Goal: Task Accomplishment & Management: Manage account settings

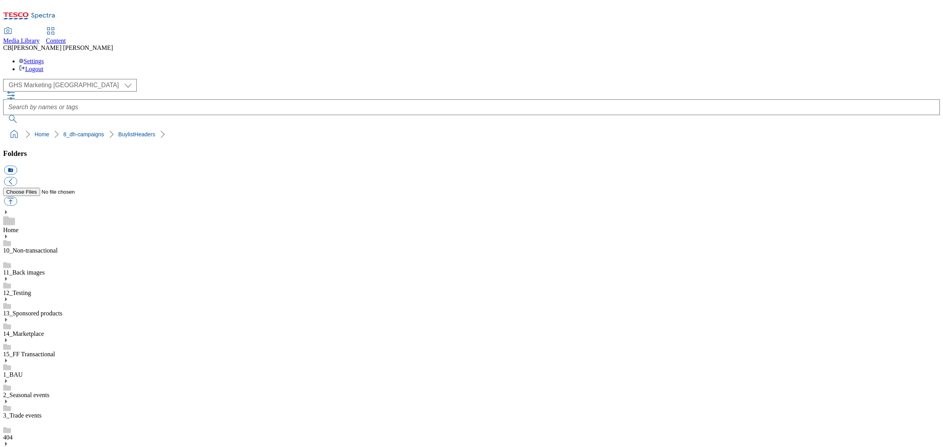
scroll to position [95, 0]
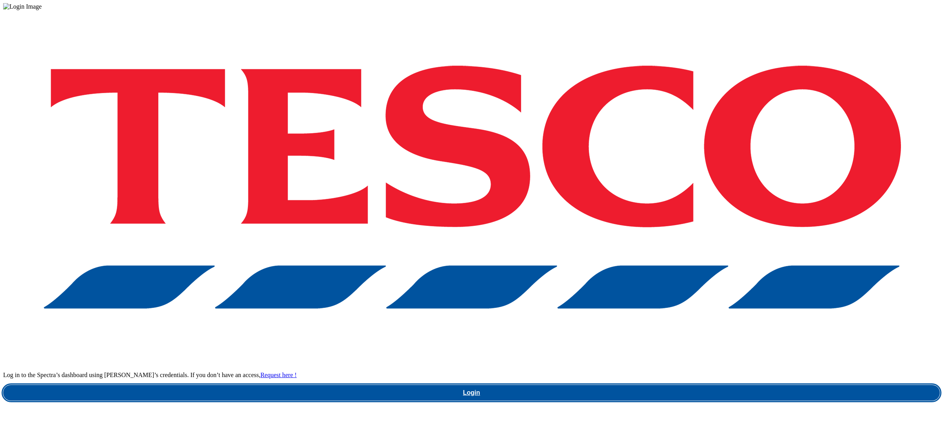
click at [722, 385] on link "Login" at bounding box center [471, 393] width 936 height 16
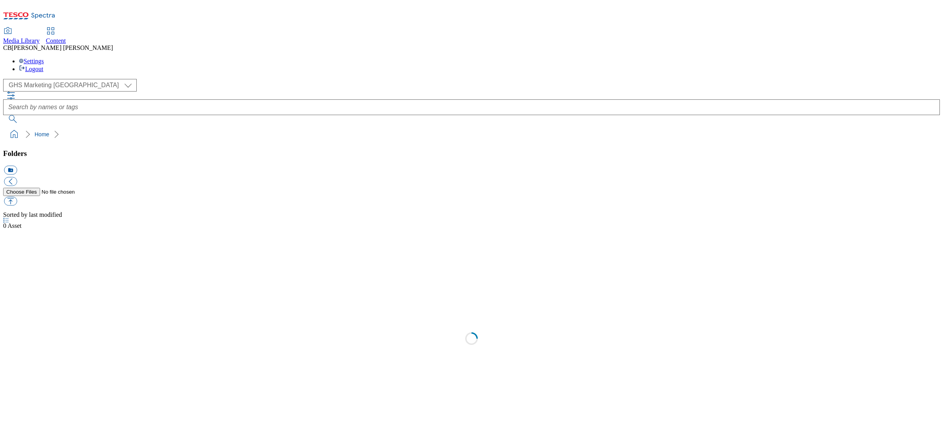
scroll to position [0, 0]
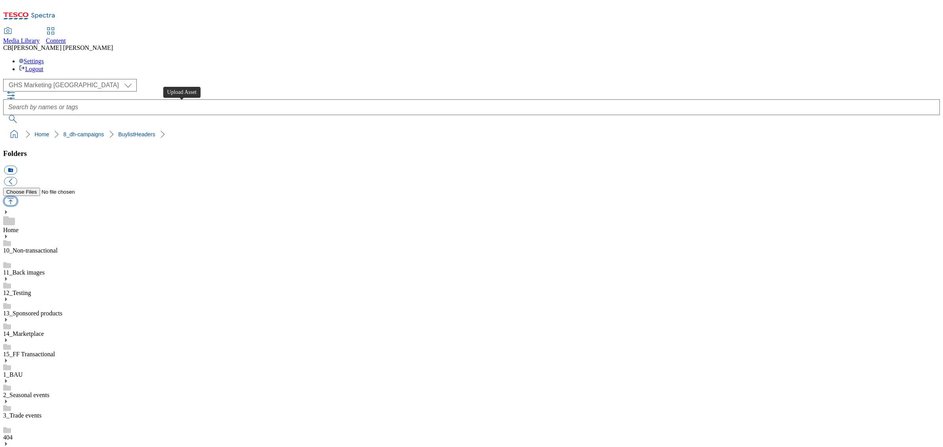
click at [17, 197] on button "button" at bounding box center [10, 201] width 13 height 9
type input "C:\fakepath\1755769672040-ad541886_Bonne_Maman_LegoBrand_H_1184x333_V4.jpg"
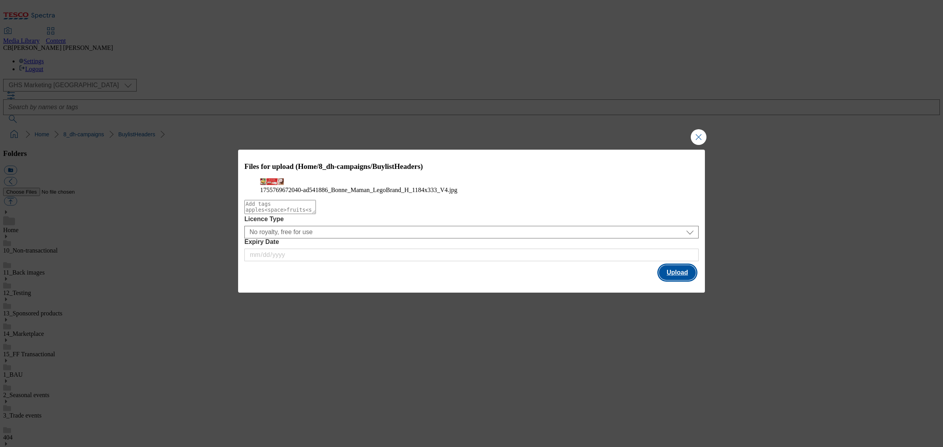
click at [684, 280] on button "Upload" at bounding box center [677, 272] width 37 height 15
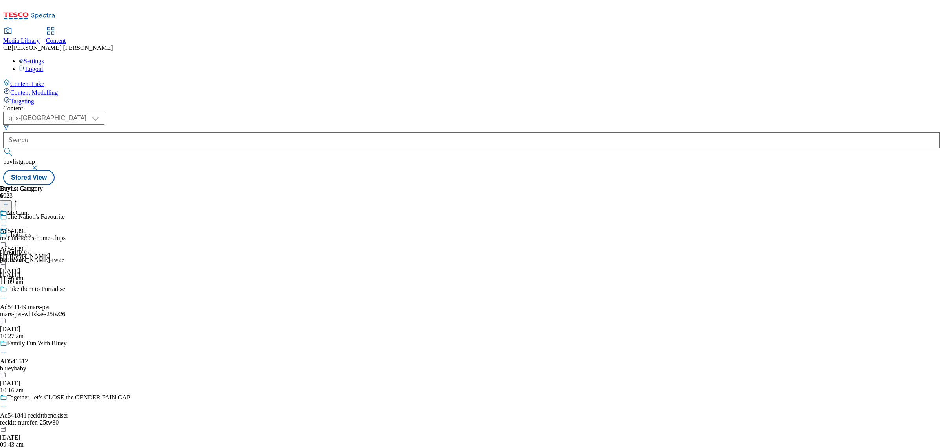
select select "ghs-[GEOGRAPHIC_DATA]"
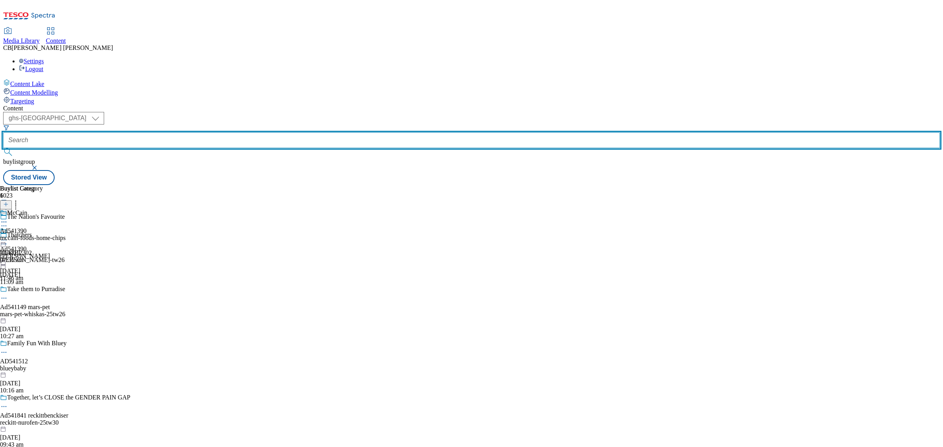
click at [209, 132] on input "text" at bounding box center [471, 140] width 936 height 16
paste input "andros-bonne-maman-25tw25"
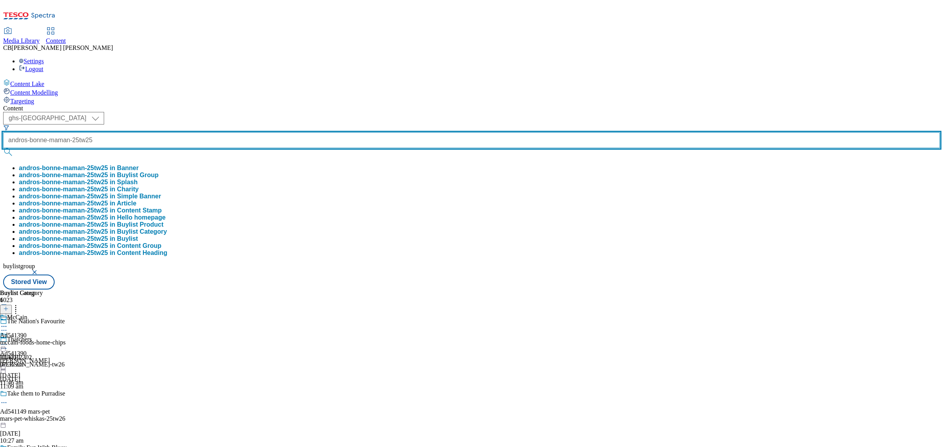
type input "andros-bonne-maman-25tw25"
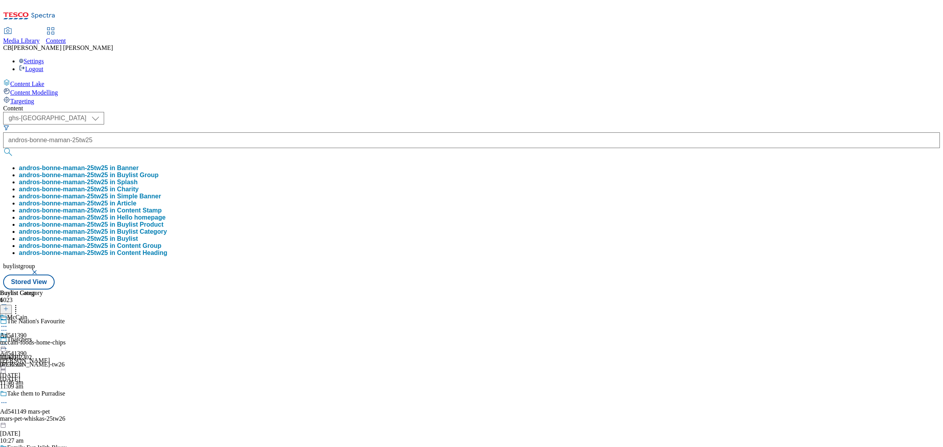
click at [159, 172] on button "andros-bonne-maman-25tw25 in Buylist Group" at bounding box center [89, 175] width 140 height 7
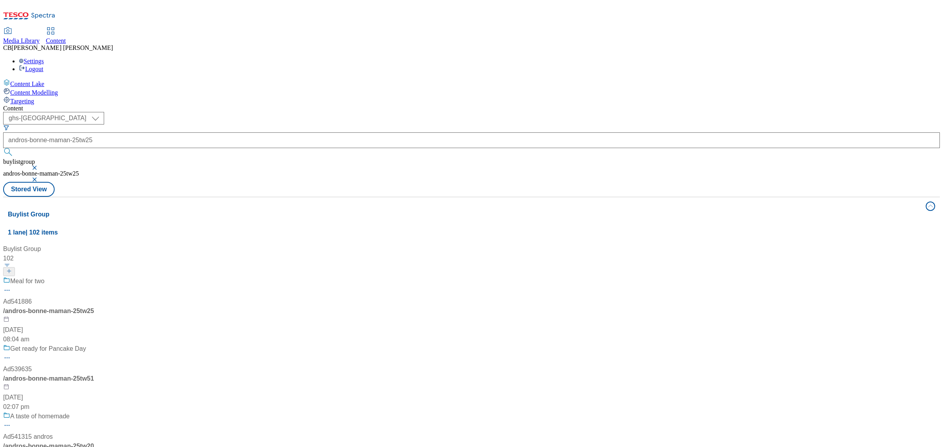
click at [101, 277] on div "Meal for two Ad541886 / andros-bonne-maman-25tw25 19 Aug 2025 08:04 am" at bounding box center [52, 311] width 98 height 68
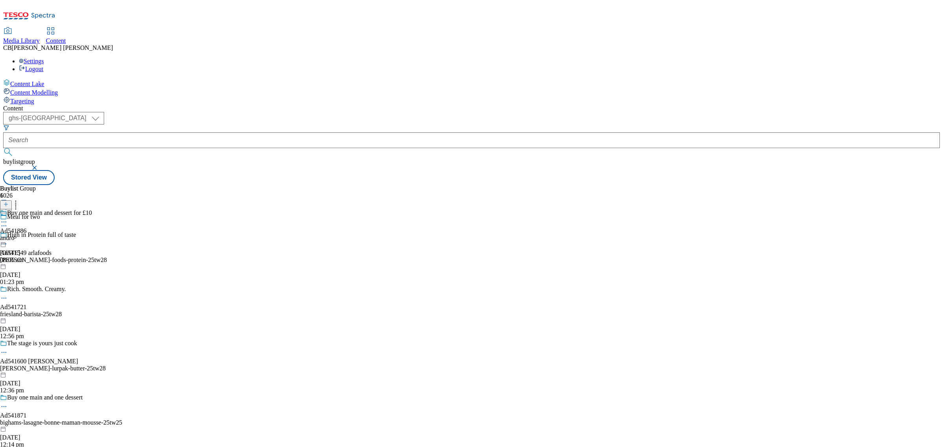
click at [7, 222] on circle at bounding box center [5, 222] width 1 height 1
click at [37, 234] on button "Edit" at bounding box center [26, 238] width 21 height 9
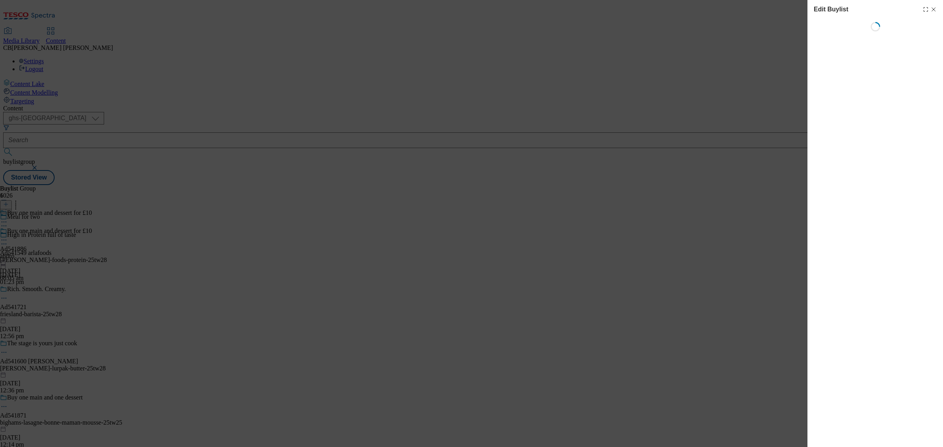
select select "tactical"
select select "supplier funded short term 1-3 weeks"
select select "dunnhumby"
select select "Banner"
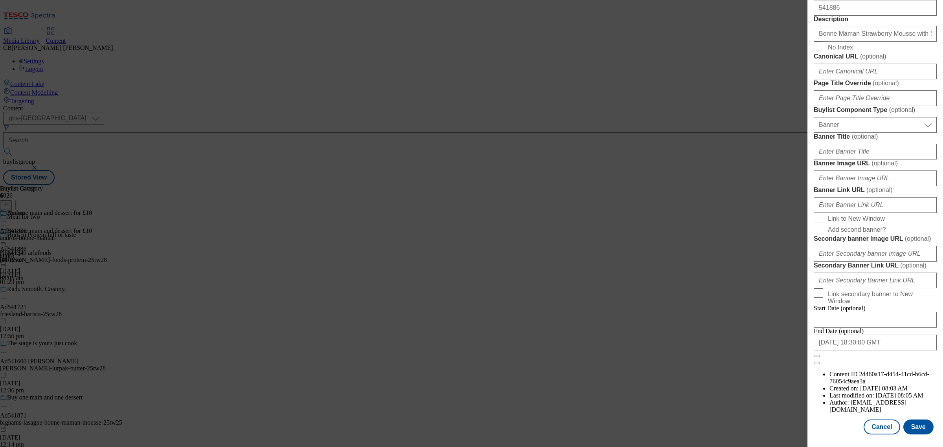
scroll to position [744, 0]
click at [891, 246] on input "Secondary banner Image URL ( optional )" at bounding box center [875, 254] width 123 height 16
paste input "[URL][DOMAIN_NAME]"
type input "[URL][DOMAIN_NAME]"
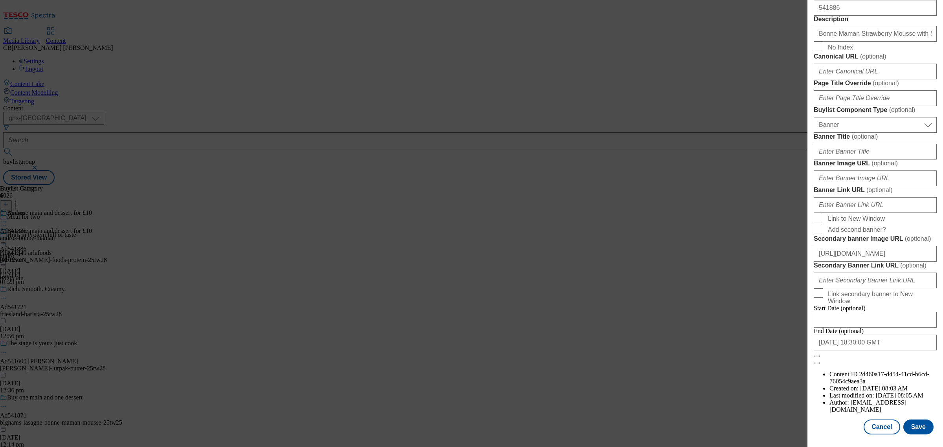
click at [931, 221] on div "Edit Buylist Locale Select locale English Welsh Tags 1 tags selected fnf market…" at bounding box center [875, 218] width 136 height 436
click at [916, 420] on button "Save" at bounding box center [918, 427] width 30 height 15
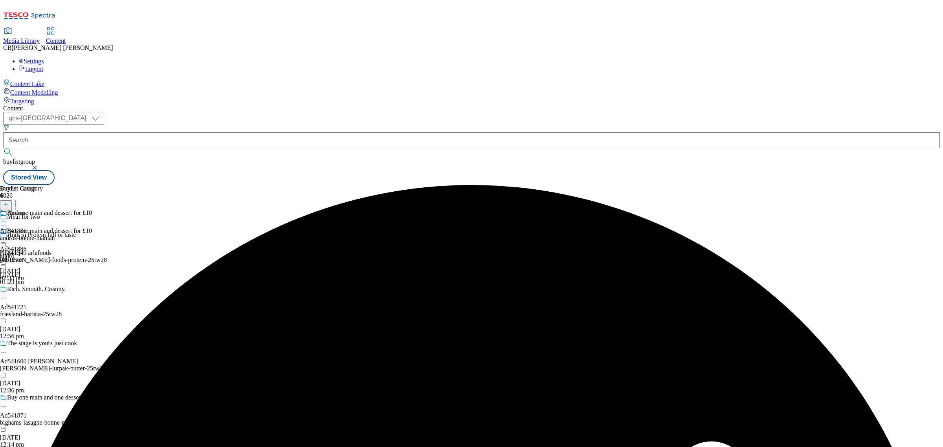
click at [8, 236] on icon at bounding box center [4, 240] width 8 height 8
click at [43, 290] on span "Preview" at bounding box center [33, 293] width 18 height 6
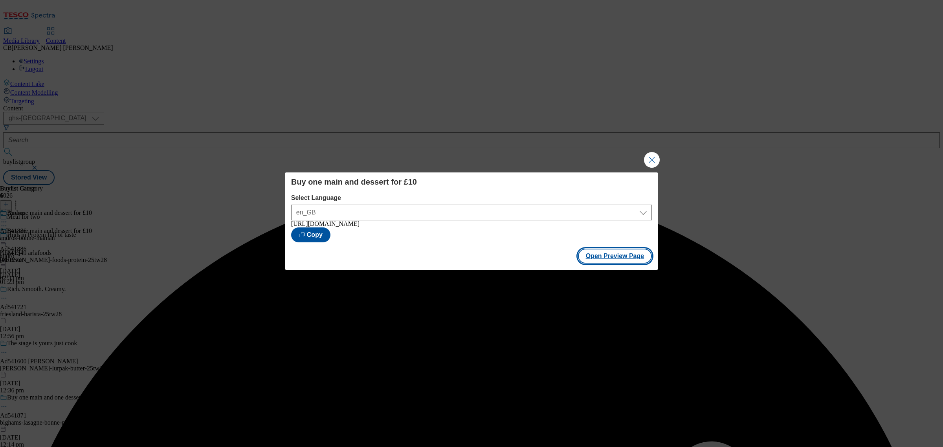
click at [621, 258] on button "Open Preview Page" at bounding box center [615, 256] width 74 height 15
click at [608, 262] on button "Open Preview Page" at bounding box center [615, 256] width 74 height 15
click at [657, 152] on button "Close Modal" at bounding box center [652, 160] width 16 height 16
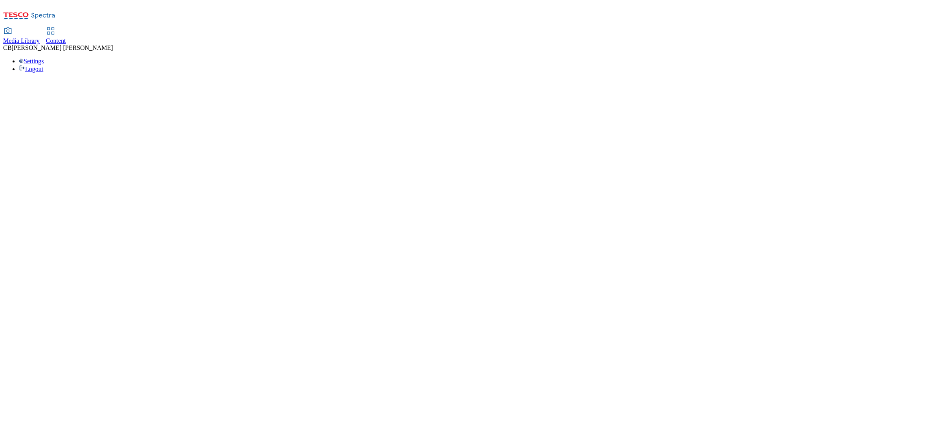
select select "ghs-[GEOGRAPHIC_DATA]"
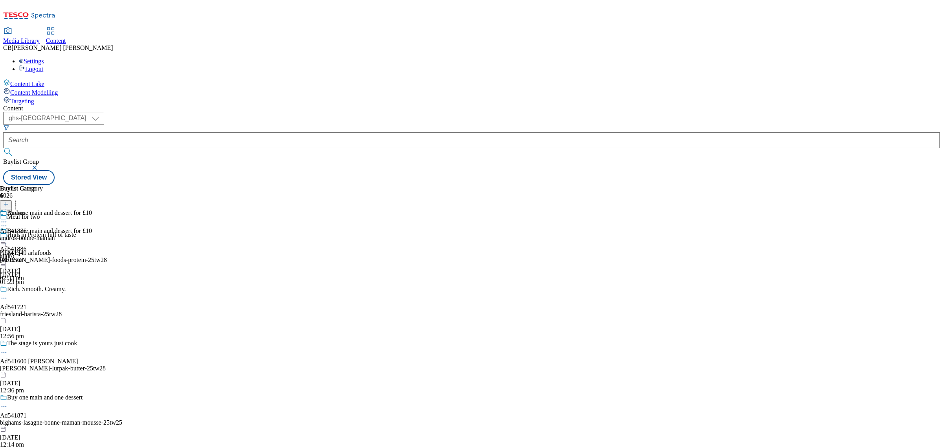
click at [8, 236] on icon at bounding box center [4, 240] width 8 height 8
click at [37, 252] on button "Edit" at bounding box center [26, 256] width 21 height 9
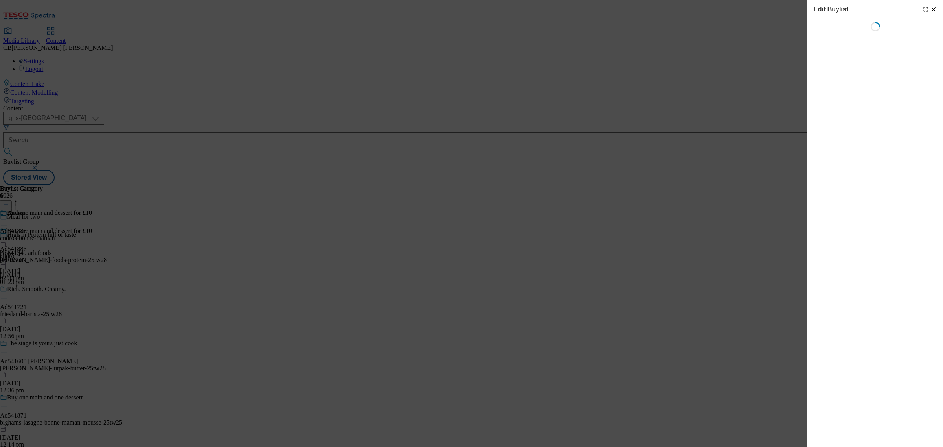
select select "tactical"
select select "supplier funded short term 1-3 weeks"
select select "dunnhumby"
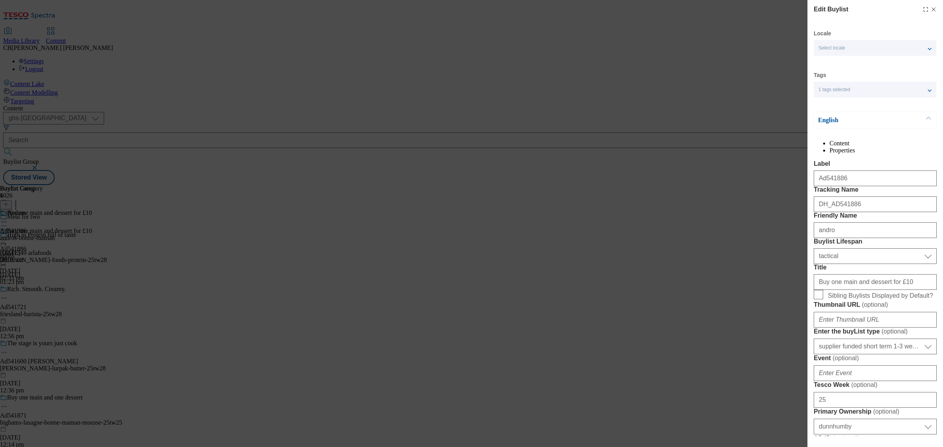
select select "Banner"
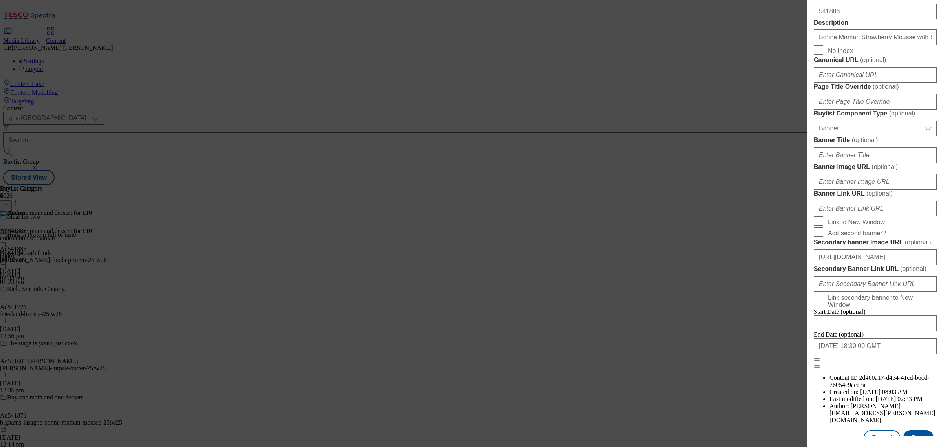
scroll to position [687, 0]
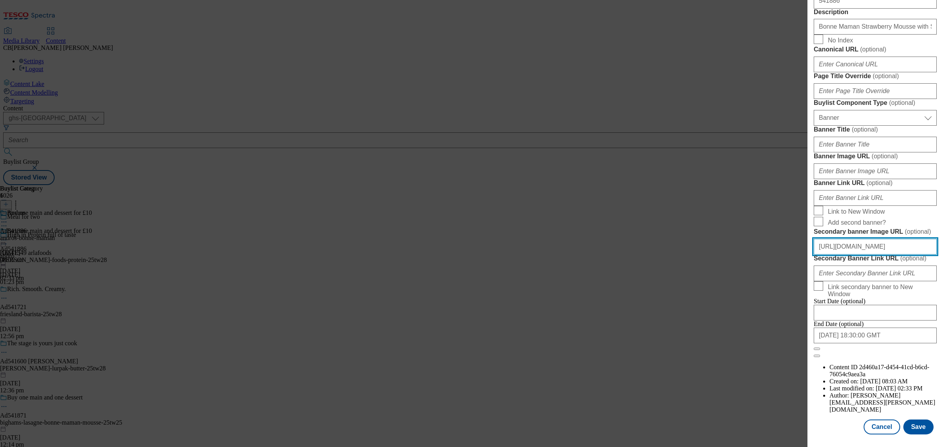
click at [886, 255] on input "[URL][DOMAIN_NAME]" at bounding box center [875, 247] width 123 height 16
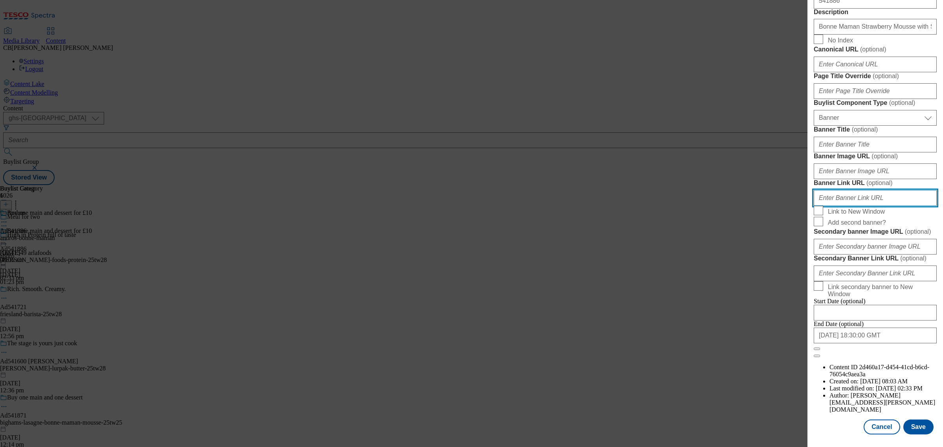
click at [875, 206] on input "Banner Link URL ( optional )" at bounding box center [875, 198] width 123 height 16
paste input "[URL][DOMAIN_NAME]"
type input "[URL][DOMAIN_NAME]"
drag, startPoint x: 898, startPoint y: 198, endPoint x: 900, endPoint y: 207, distance: 10.1
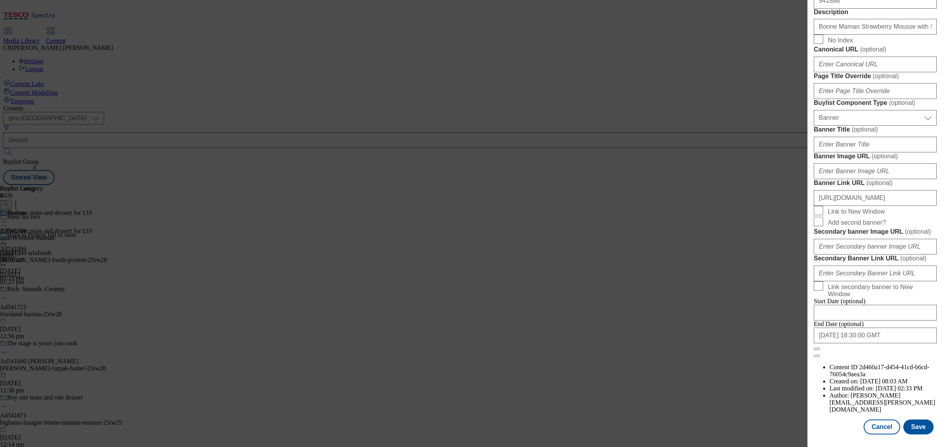
click at [898, 198] on form "Label Ad541886 Tracking Name DH_AD541886 Friendly Name andro Buylist Lifespan S…" at bounding box center [875, 33] width 123 height 650
click at [920, 423] on button "Save" at bounding box center [918, 427] width 30 height 15
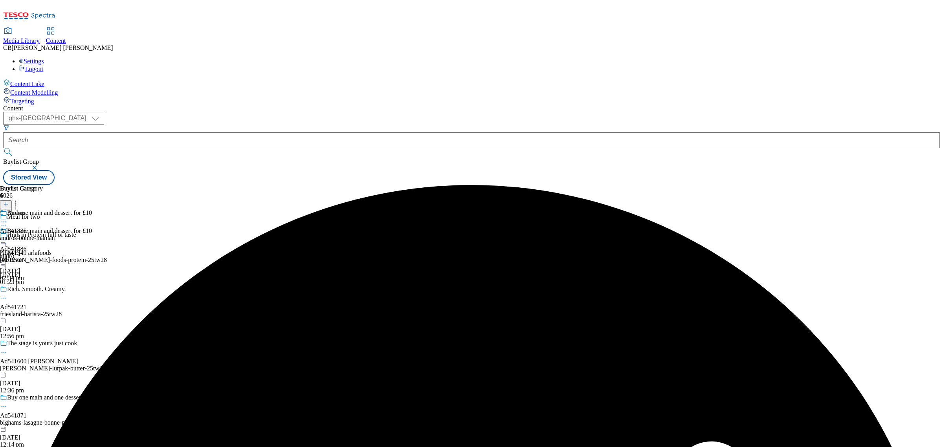
click at [8, 236] on icon at bounding box center [4, 240] width 8 height 8
click at [92, 288] on li "Preview" at bounding box center [54, 292] width 76 height 9
click at [8, 236] on icon at bounding box center [4, 240] width 8 height 8
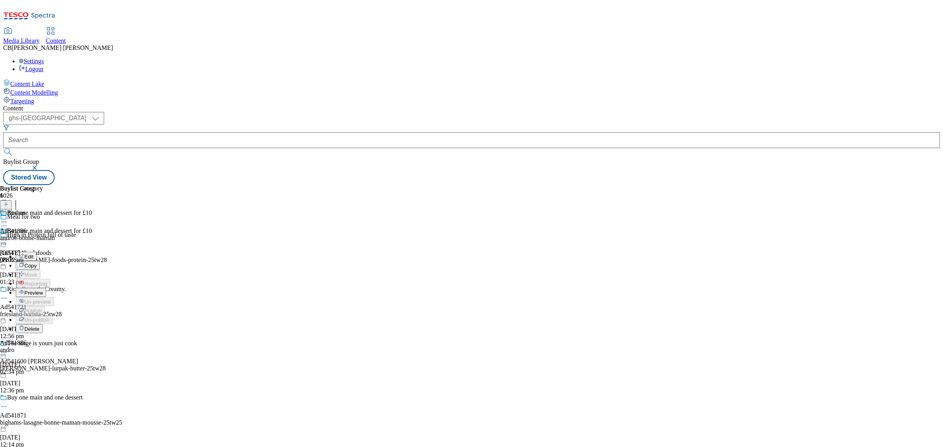
click at [43, 290] on span "Preview" at bounding box center [33, 293] width 18 height 6
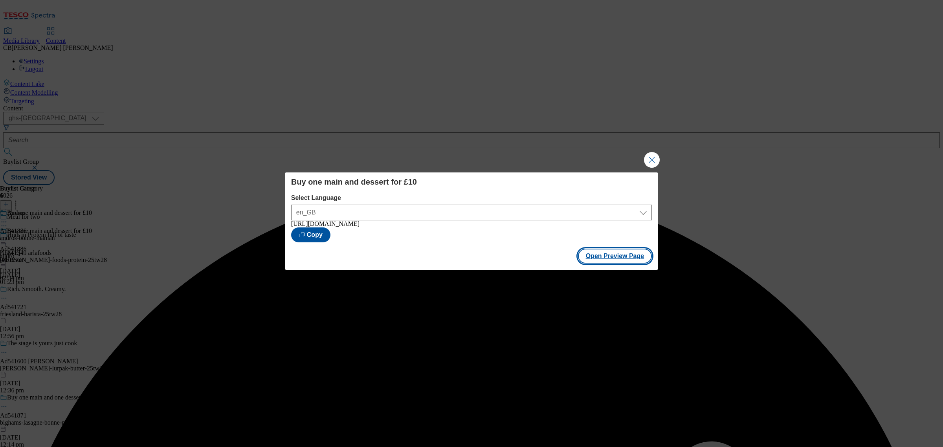
click at [633, 259] on button "Open Preview Page" at bounding box center [615, 256] width 74 height 15
click at [650, 156] on button "Close Modal" at bounding box center [652, 160] width 16 height 16
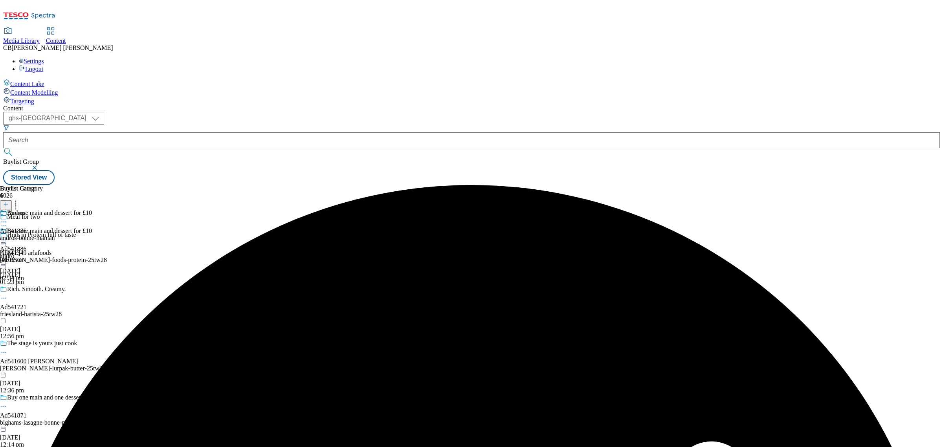
click at [8, 236] on icon at bounding box center [4, 240] width 8 height 8
click at [92, 252] on li "Edit" at bounding box center [54, 256] width 76 height 9
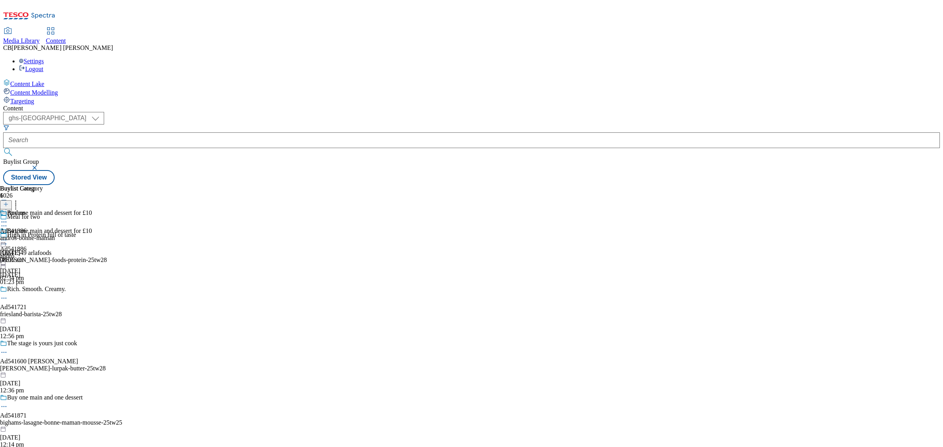
click at [8, 236] on icon at bounding box center [4, 240] width 8 height 8
click at [37, 252] on button "Edit" at bounding box center [26, 256] width 21 height 9
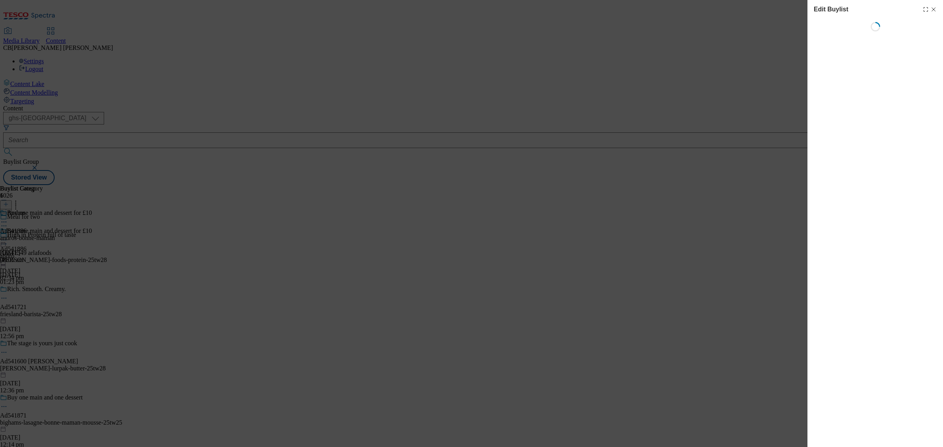
select select "tactical"
select select "supplier funded short term 1-3 weeks"
select select "dunnhumby"
select select "Banner"
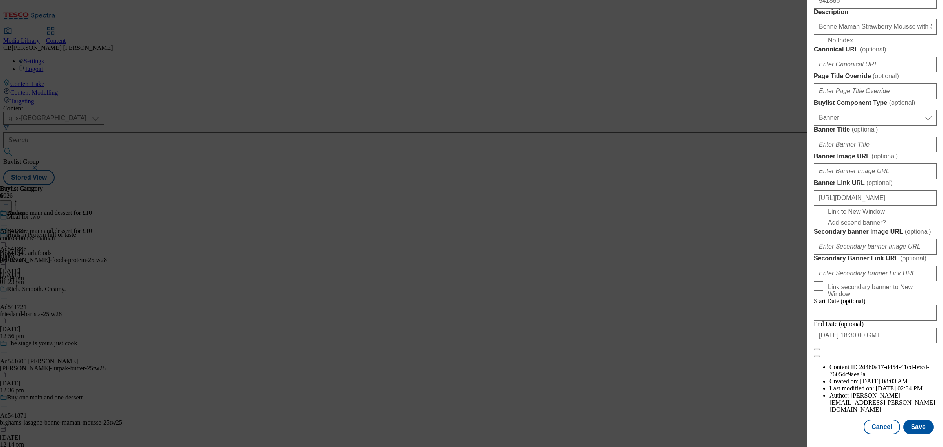
scroll to position [589, 0]
click at [896, 206] on input "[URL][DOMAIN_NAME]" at bounding box center [875, 198] width 123 height 16
click at [870, 179] on input "Banner Image URL ( optional )" at bounding box center [875, 171] width 123 height 16
paste input "[URL][DOMAIN_NAME]"
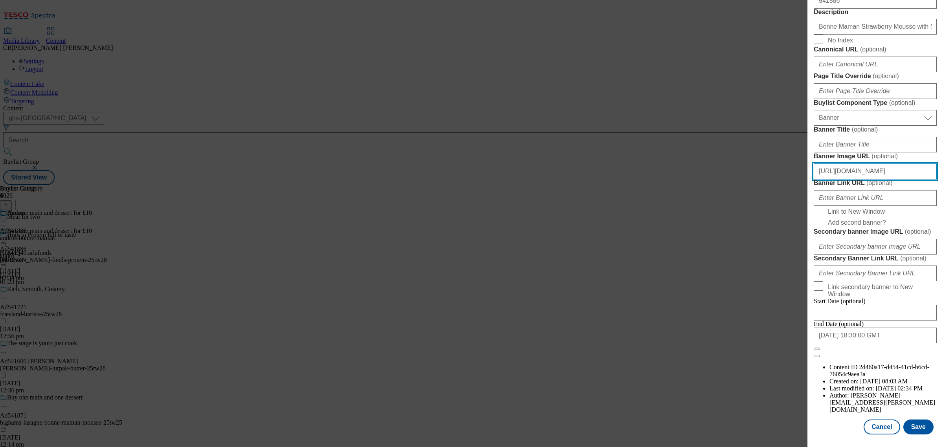
type input "[URL][DOMAIN_NAME]"
click at [910, 250] on form "Label Ad541886 Tracking Name DH_AD541886 Friendly Name andro Buylist Lifespan S…" at bounding box center [875, 33] width 123 height 650
click at [903, 422] on button "Save" at bounding box center [918, 427] width 30 height 15
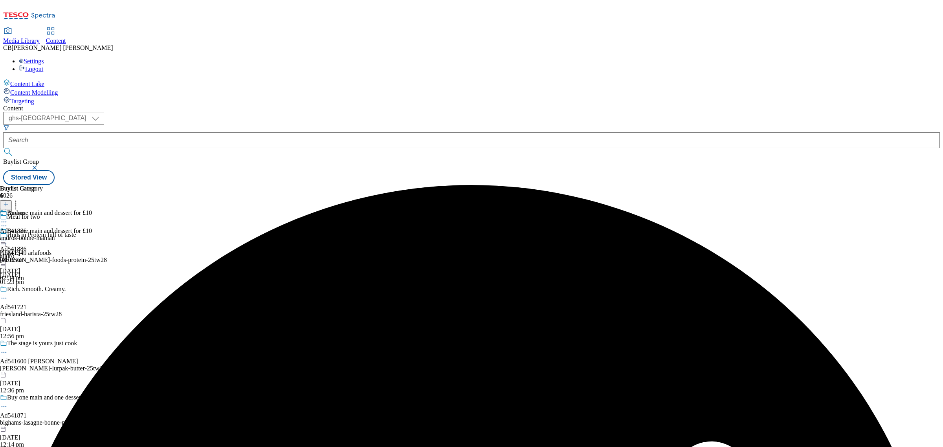
click at [8, 236] on icon at bounding box center [4, 240] width 8 height 8
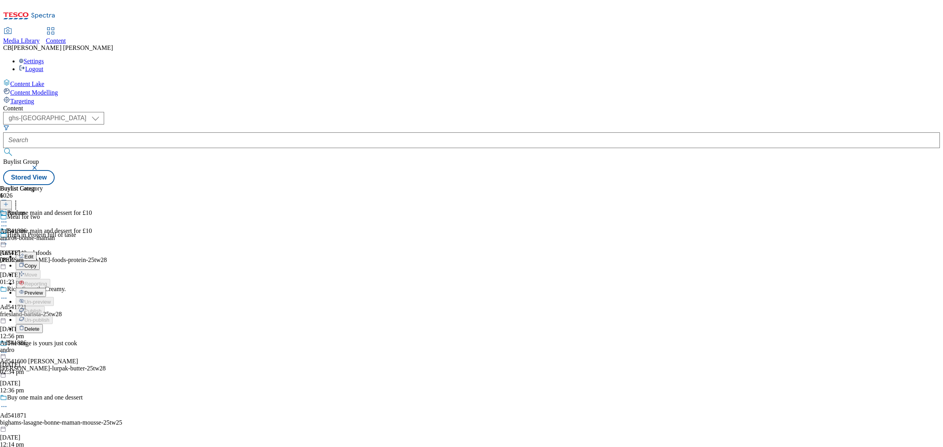
click at [43, 290] on span "Preview" at bounding box center [33, 293] width 18 height 6
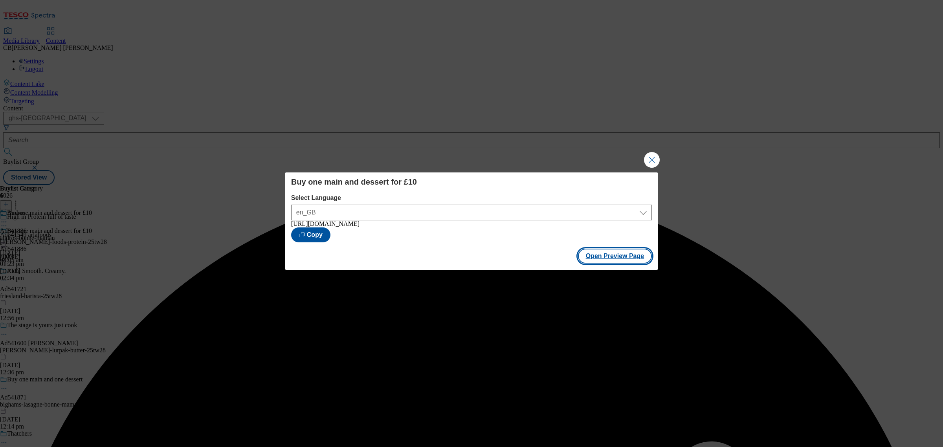
click at [632, 259] on button "Open Preview Page" at bounding box center [615, 256] width 74 height 15
click at [652, 154] on button "Close Modal" at bounding box center [652, 160] width 16 height 16
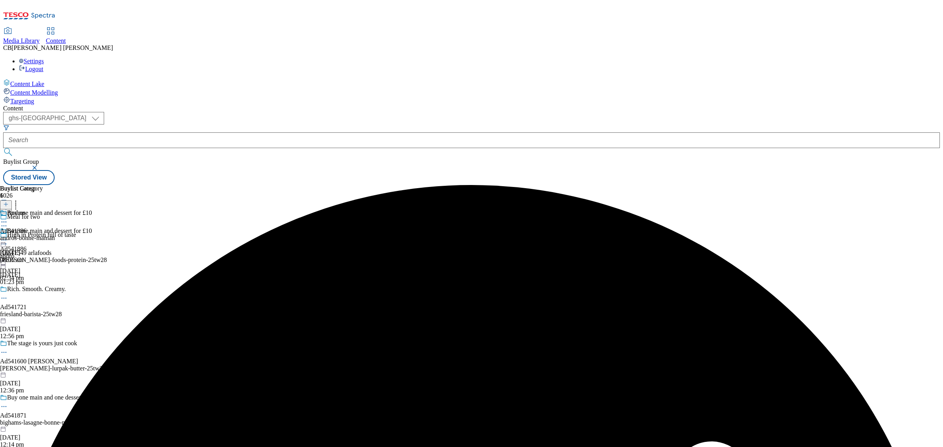
click at [3, 240] on circle at bounding box center [2, 240] width 1 height 1
click at [42, 317] on span "Publish" at bounding box center [32, 320] width 17 height 6
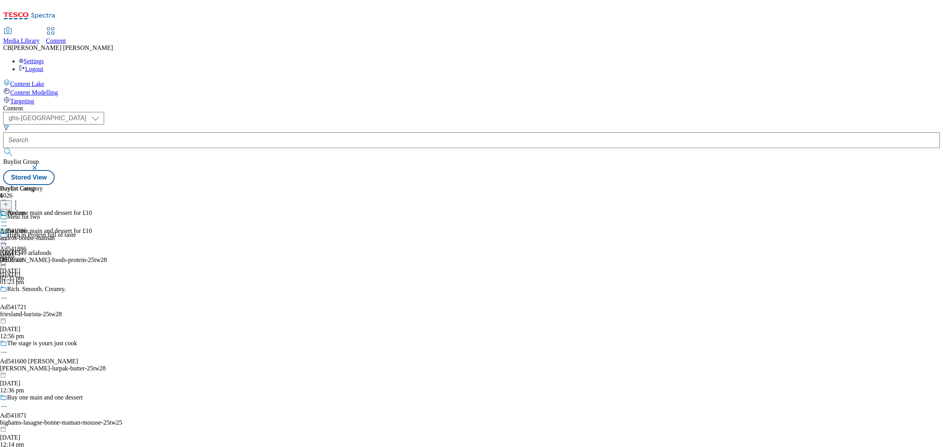
click at [55, 209] on div "Andros Ad541886 andros-bonne-maman [DATE] 08:05 am" at bounding box center [27, 236] width 55 height 54
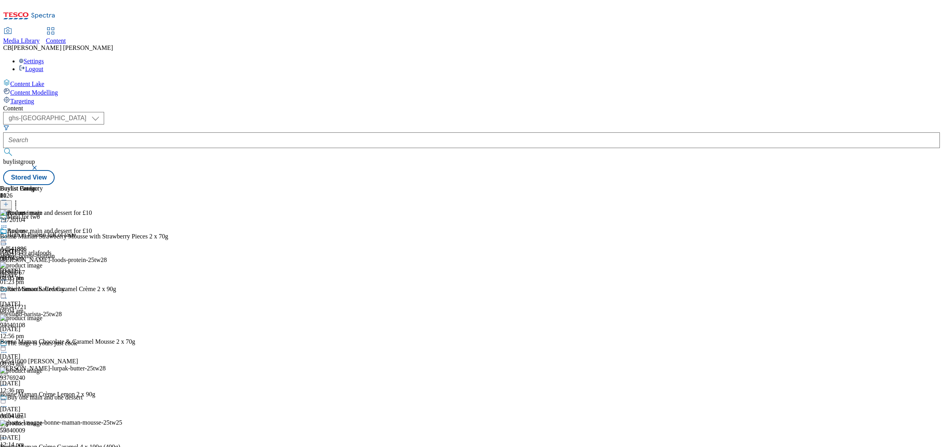
click at [168, 293] on div at bounding box center [84, 293] width 168 height 0
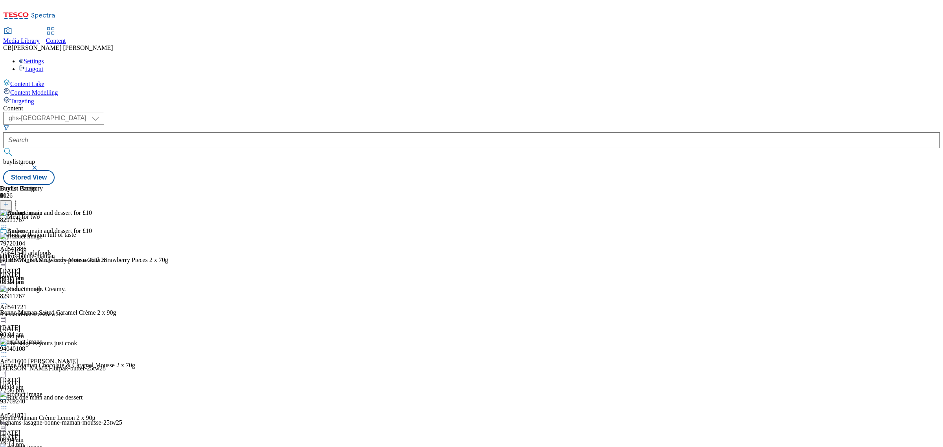
click at [757, 185] on div "Buylist Group 6026 Meal for two High in Protein full of taste Ad541549 arlafood…" at bounding box center [471, 185] width 936 height 0
